Goal: Transaction & Acquisition: Purchase product/service

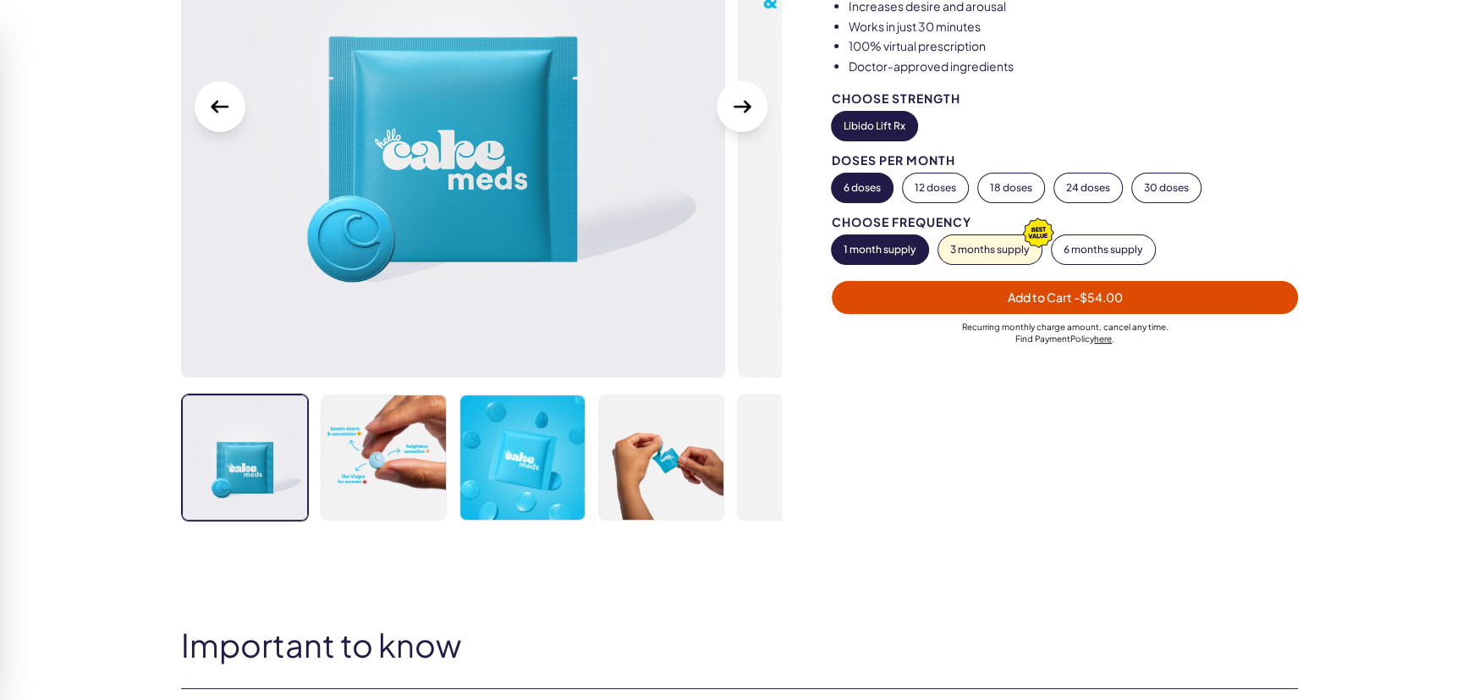
scroll to position [338, 0]
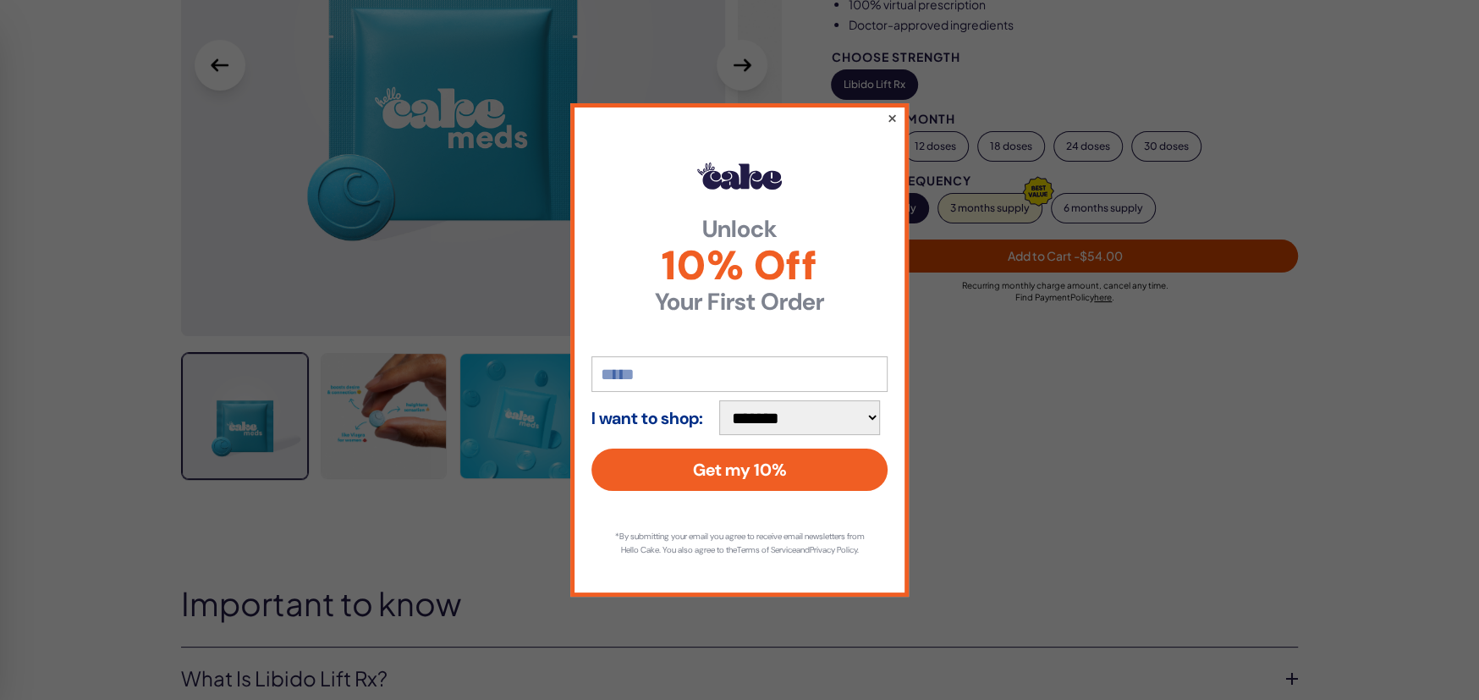
click at [891, 109] on button "×" at bounding box center [891, 117] width 11 height 20
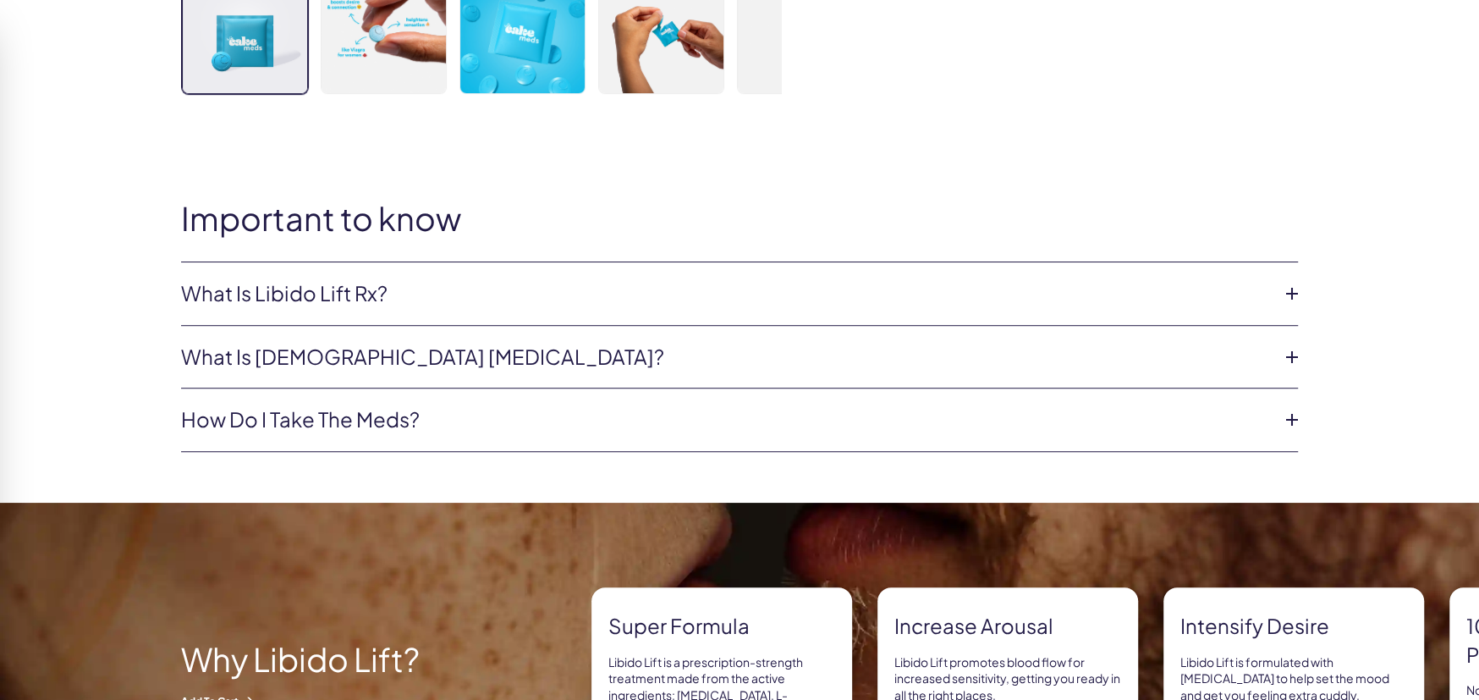
scroll to position [761, 0]
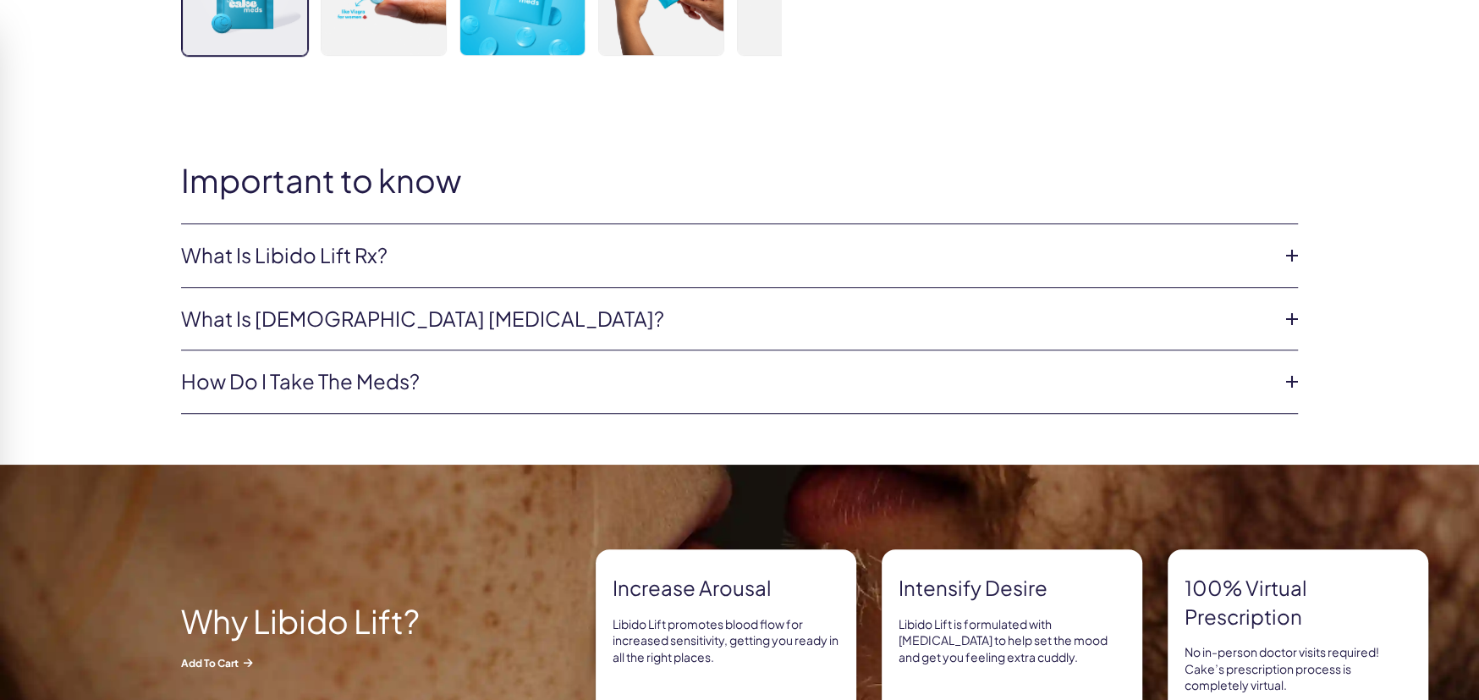
click at [1297, 316] on icon at bounding box center [1291, 318] width 25 height 25
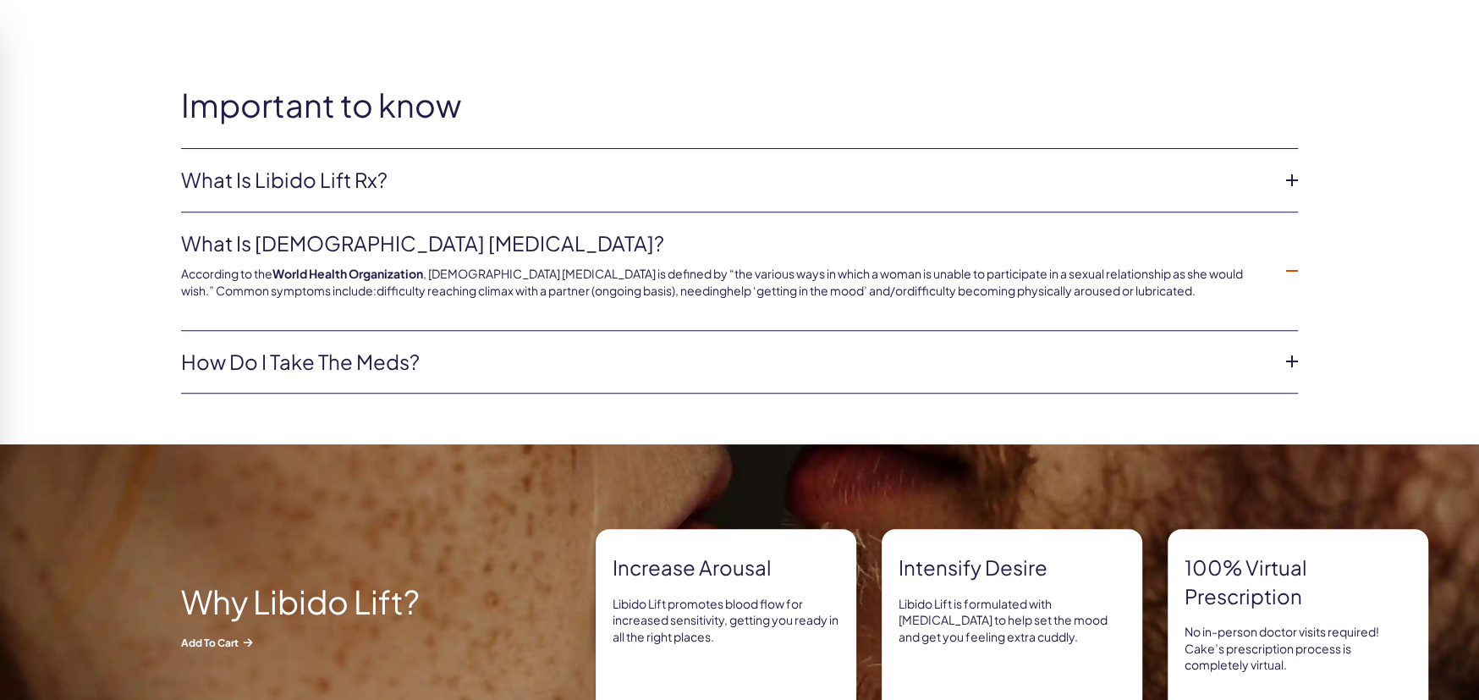
scroll to position [845, 0]
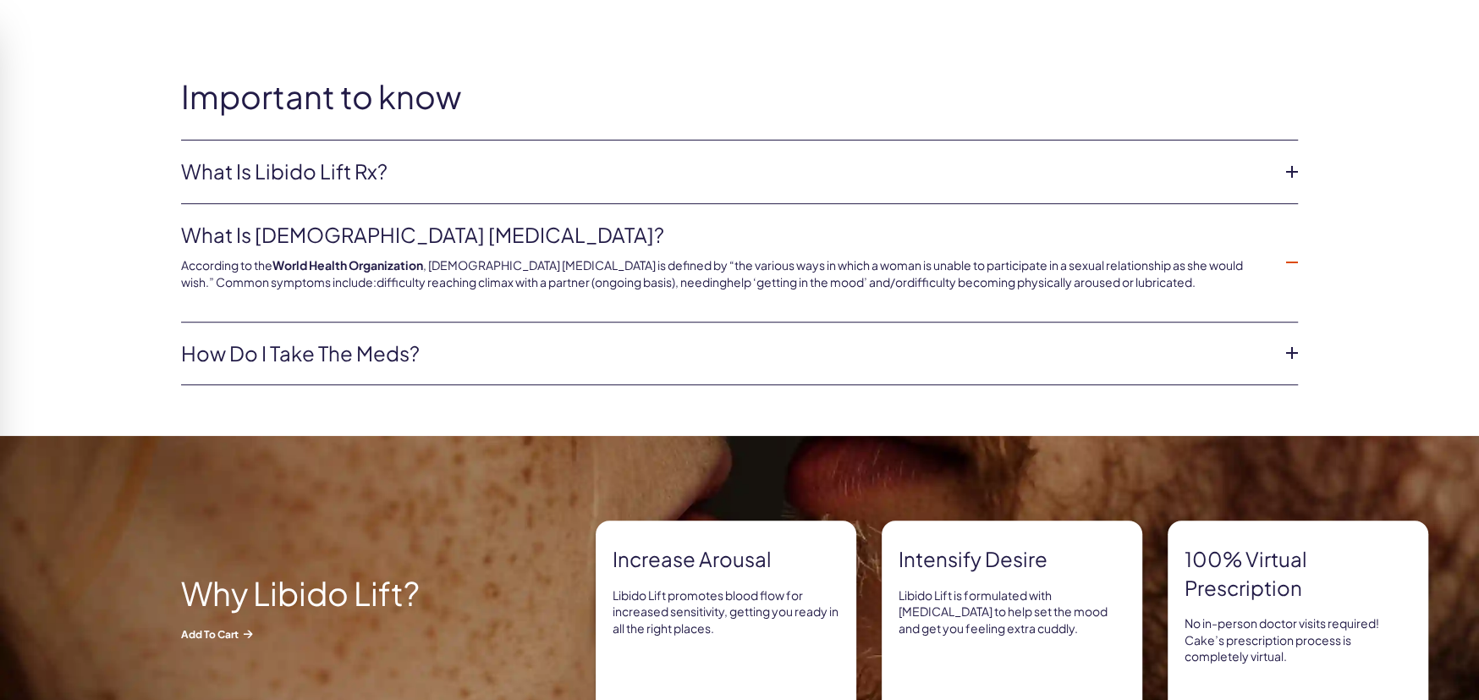
click at [389, 351] on link "How do I take the meds?" at bounding box center [725, 353] width 1089 height 29
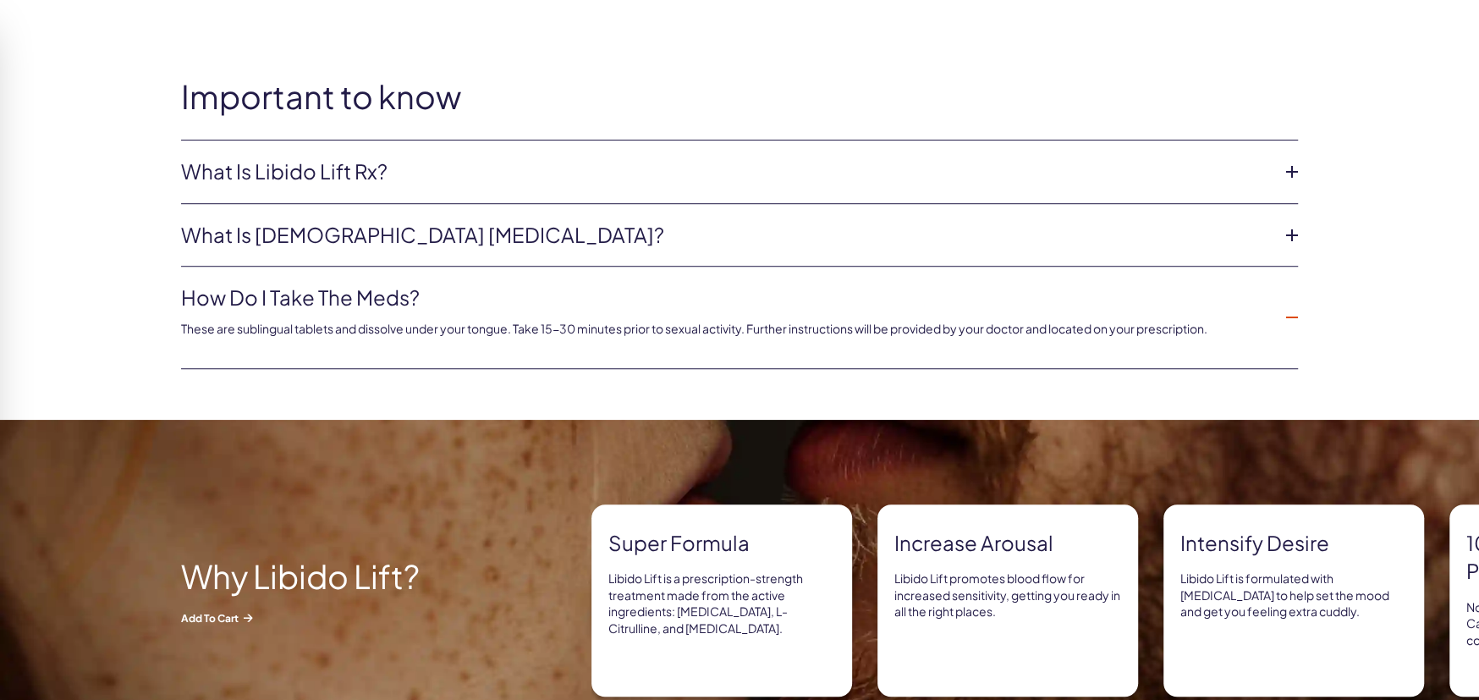
click at [238, 325] on p "These are sublingual tablets and dissolve under your tongue. Take 15-30 minutes…" at bounding box center [725, 329] width 1089 height 17
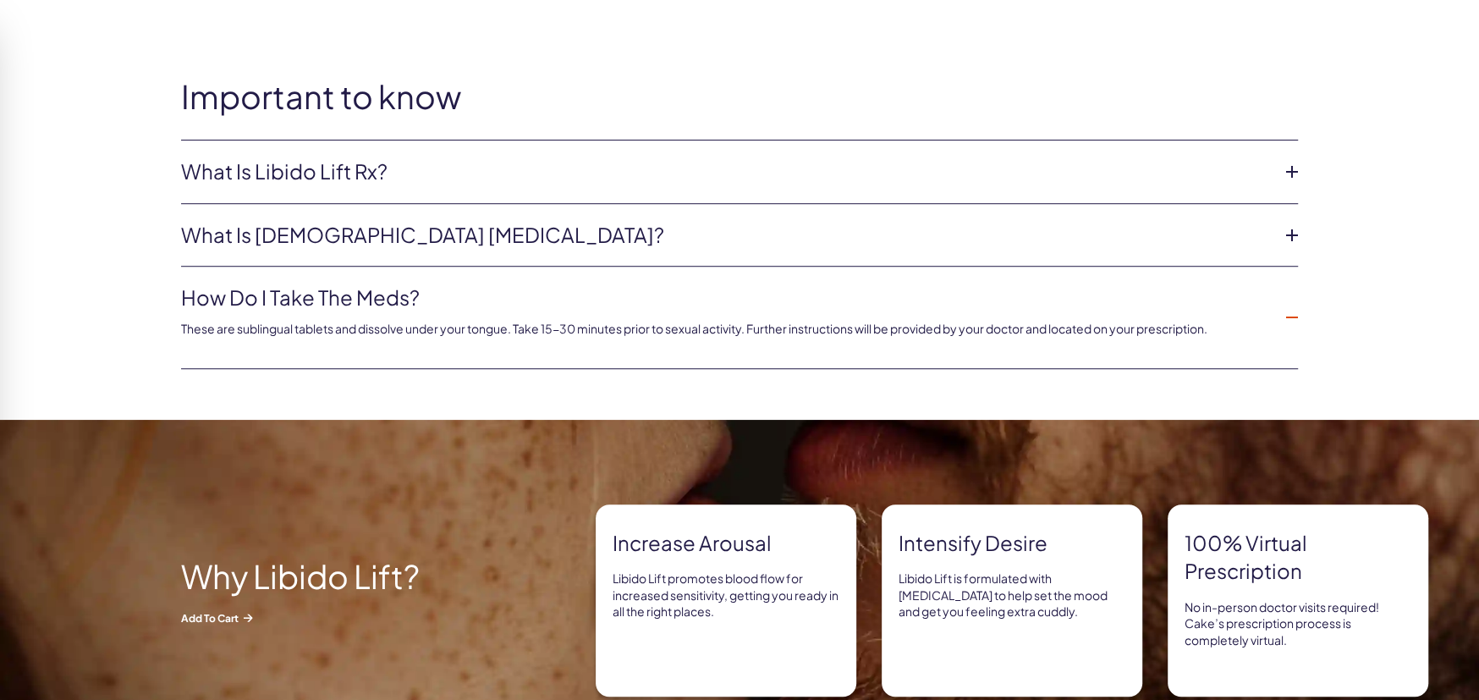
click at [342, 170] on link "What is Libido Lift Rx?" at bounding box center [725, 171] width 1089 height 29
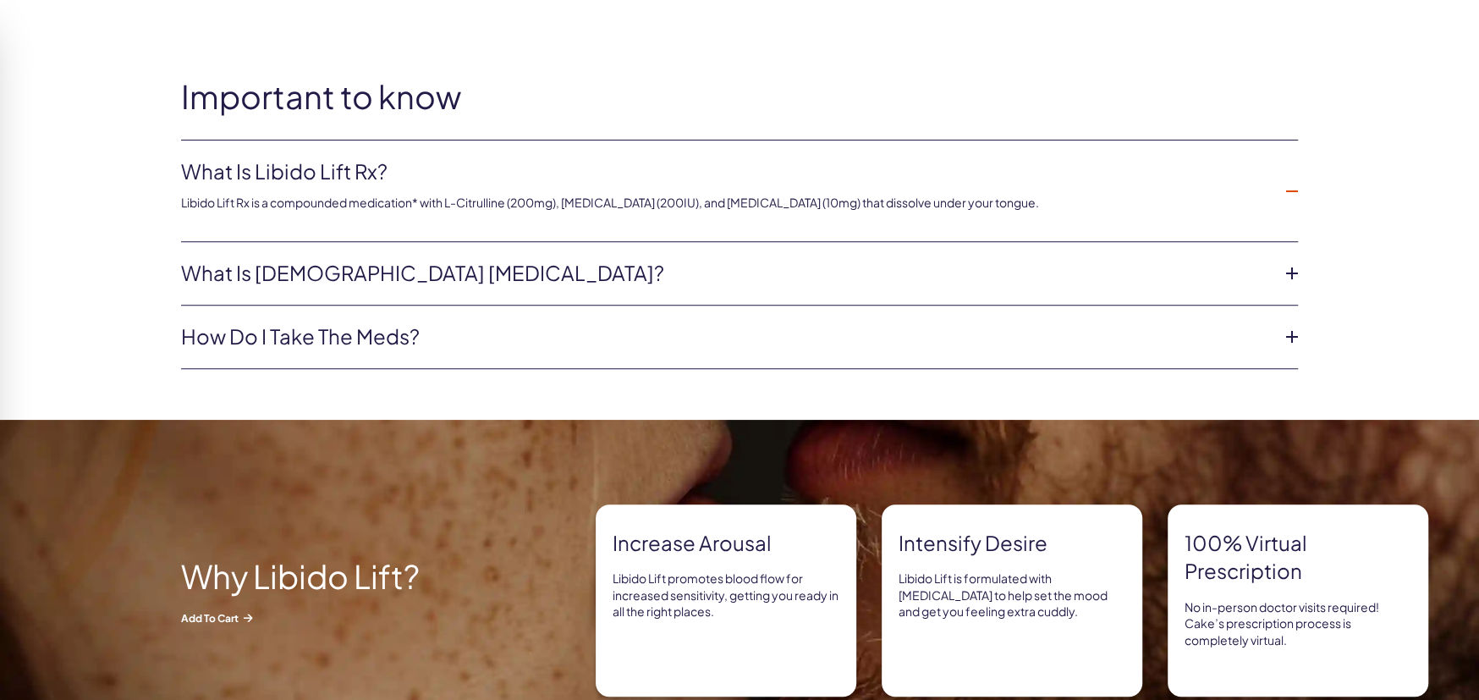
click at [323, 197] on p "Libido Lift Rx is a compounded medication* with L-Citrulline (200mg), [MEDICAL_…" at bounding box center [725, 203] width 1089 height 17
click at [628, 196] on p "Libido Lift Rx is a compounded medication* with L-Citrulline (200mg), [MEDICAL_…" at bounding box center [725, 203] width 1089 height 17
click at [1303, 188] on icon at bounding box center [1291, 190] width 25 height 25
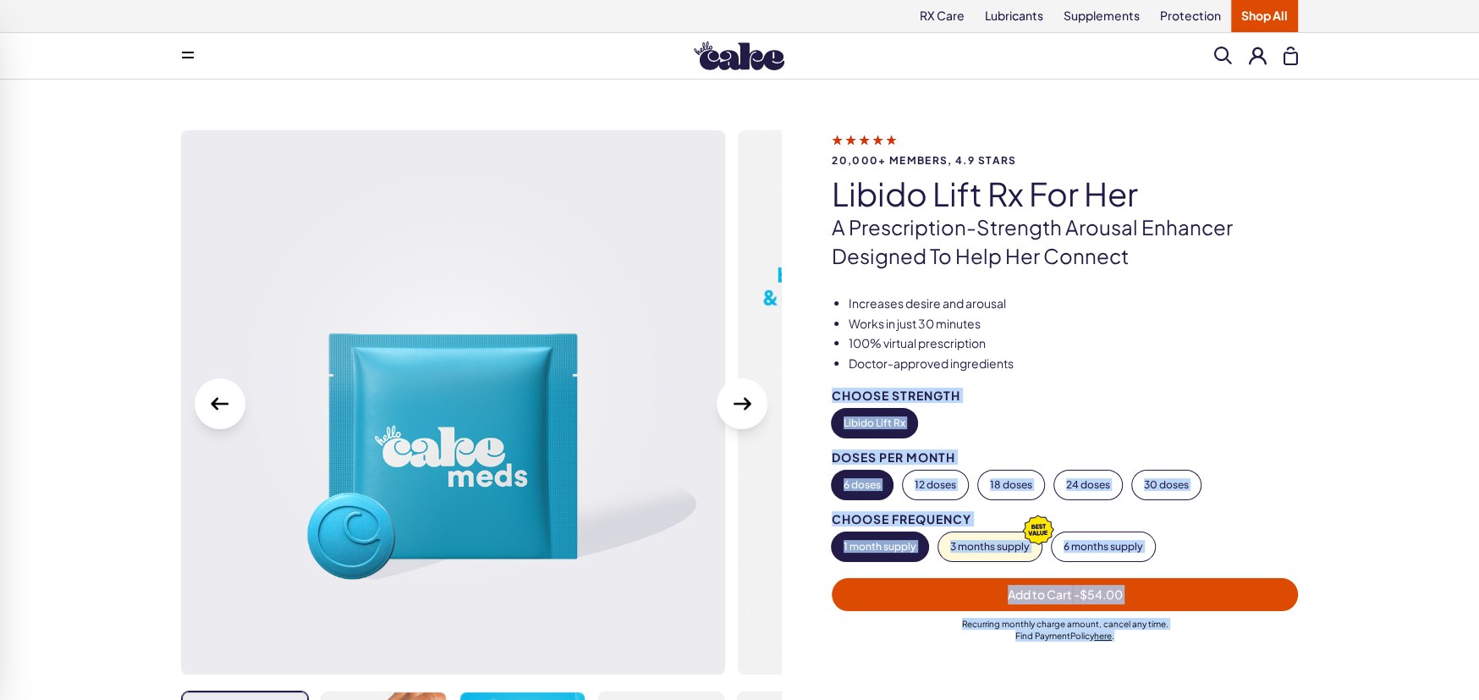
drag, startPoint x: 168, startPoint y: 94, endPoint x: 1249, endPoint y: 249, distance: 1092.0
click at [1337, 353] on div "20,000+ members, 4.9 stars Libido Lift Rx For Her A prescription-strength arous…" at bounding box center [739, 509] width 1479 height 858
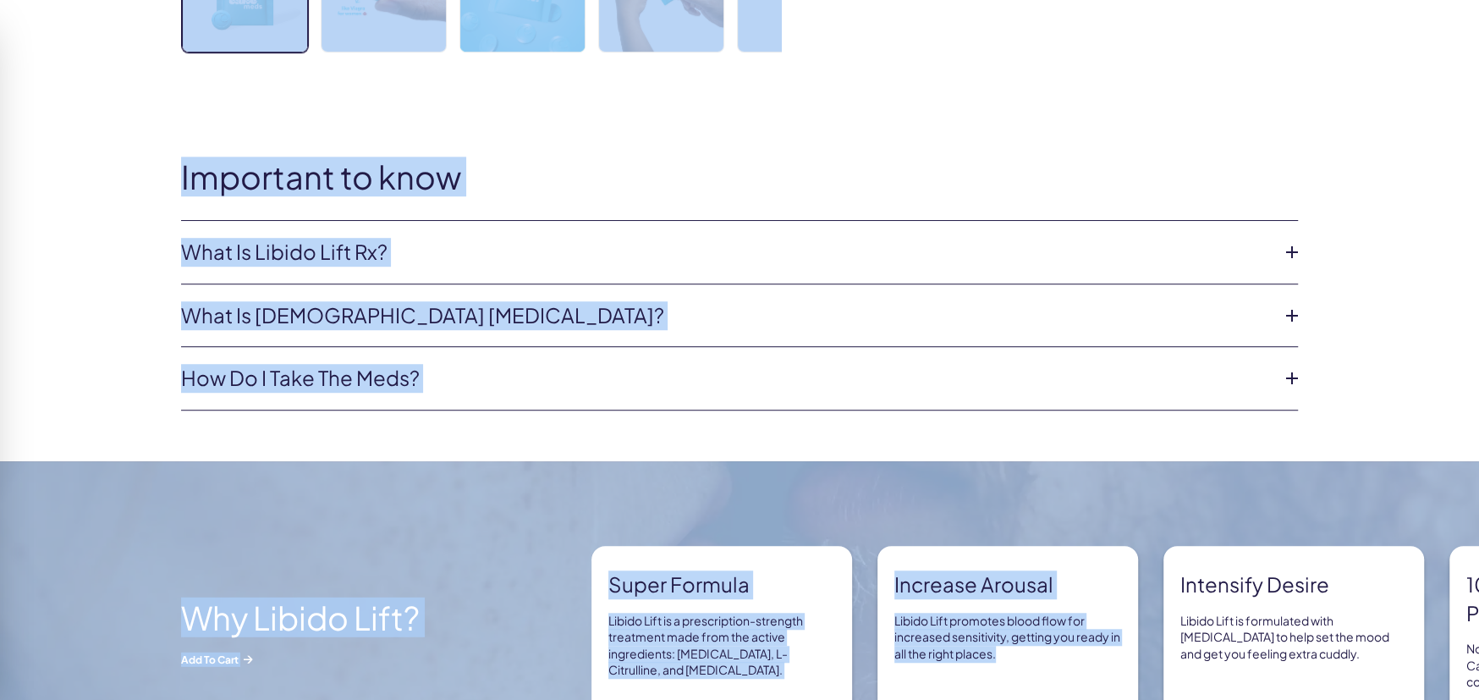
scroll to position [794, 0]
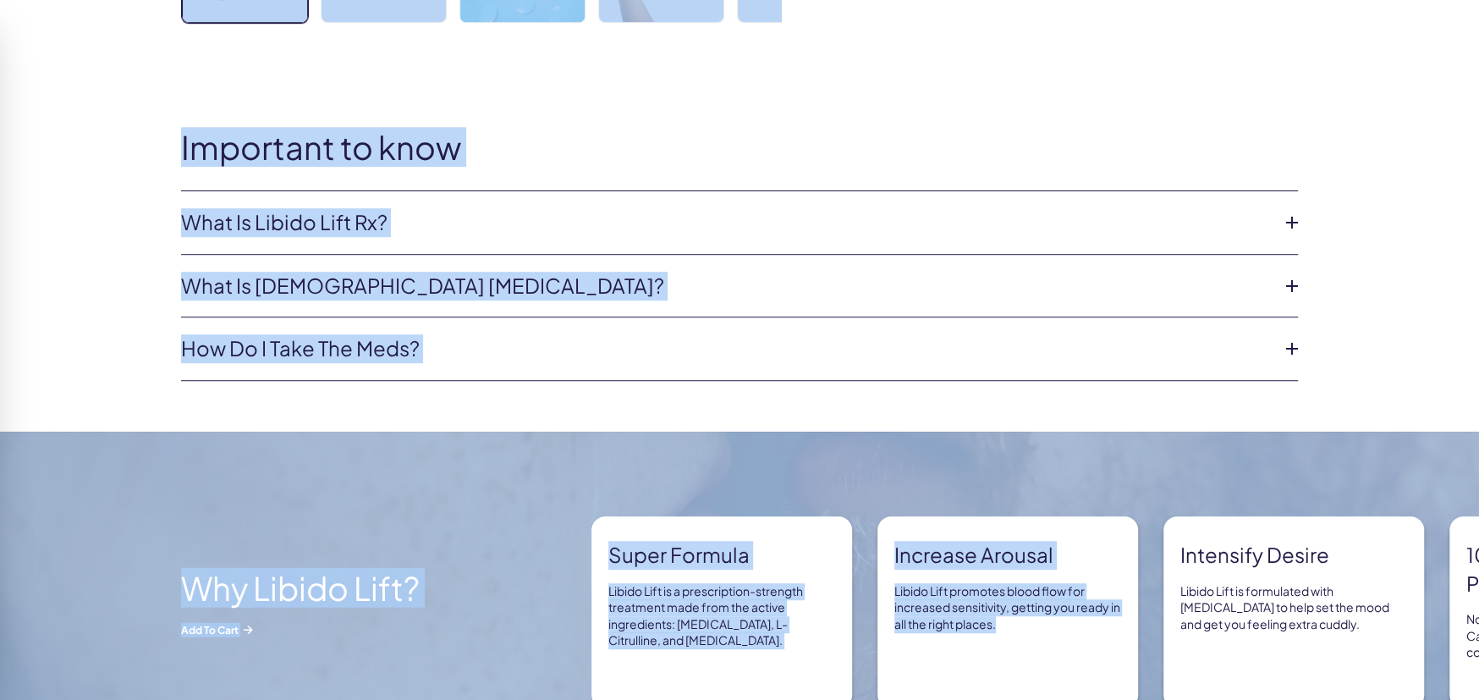
drag, startPoint x: 1290, startPoint y: 142, endPoint x: 949, endPoint y: 378, distance: 414.6
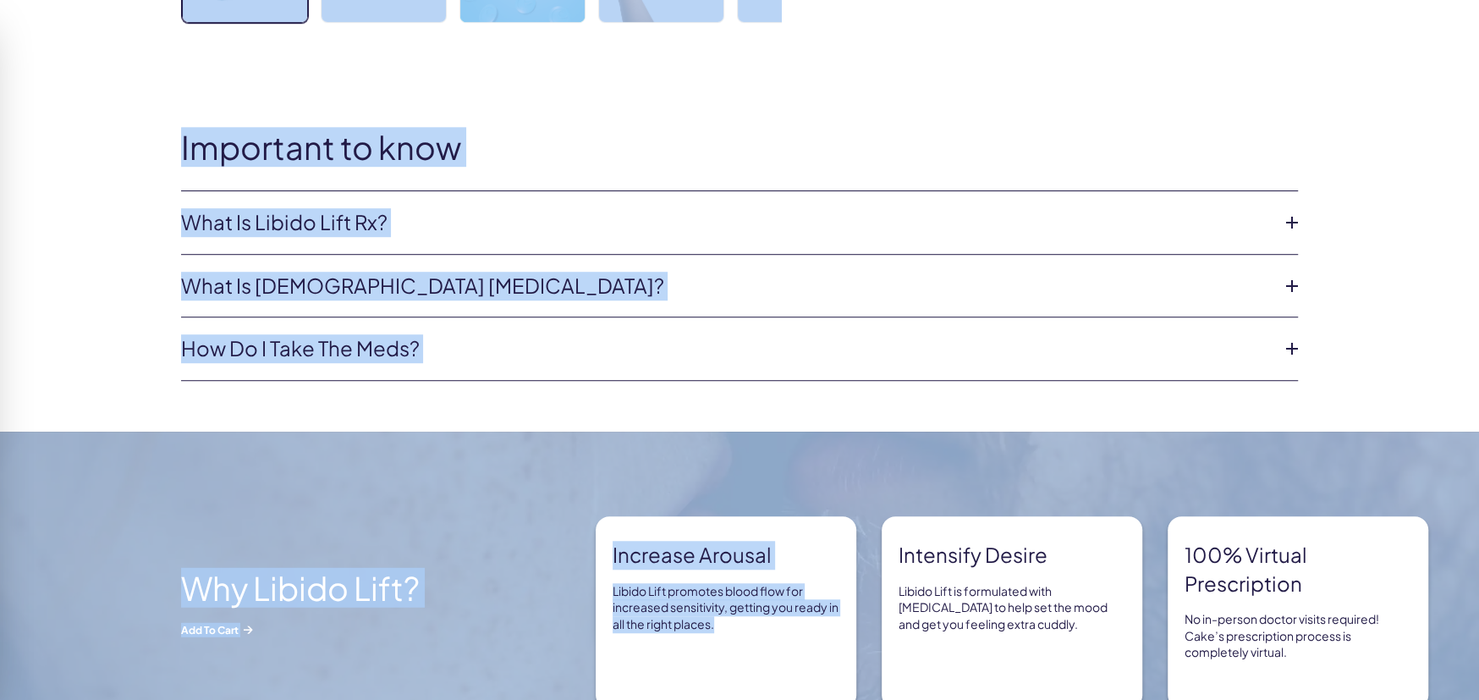
copy div "20,000+ members, 4.9 stars Libido Lift Rx For Her A prescription-strength arous…"
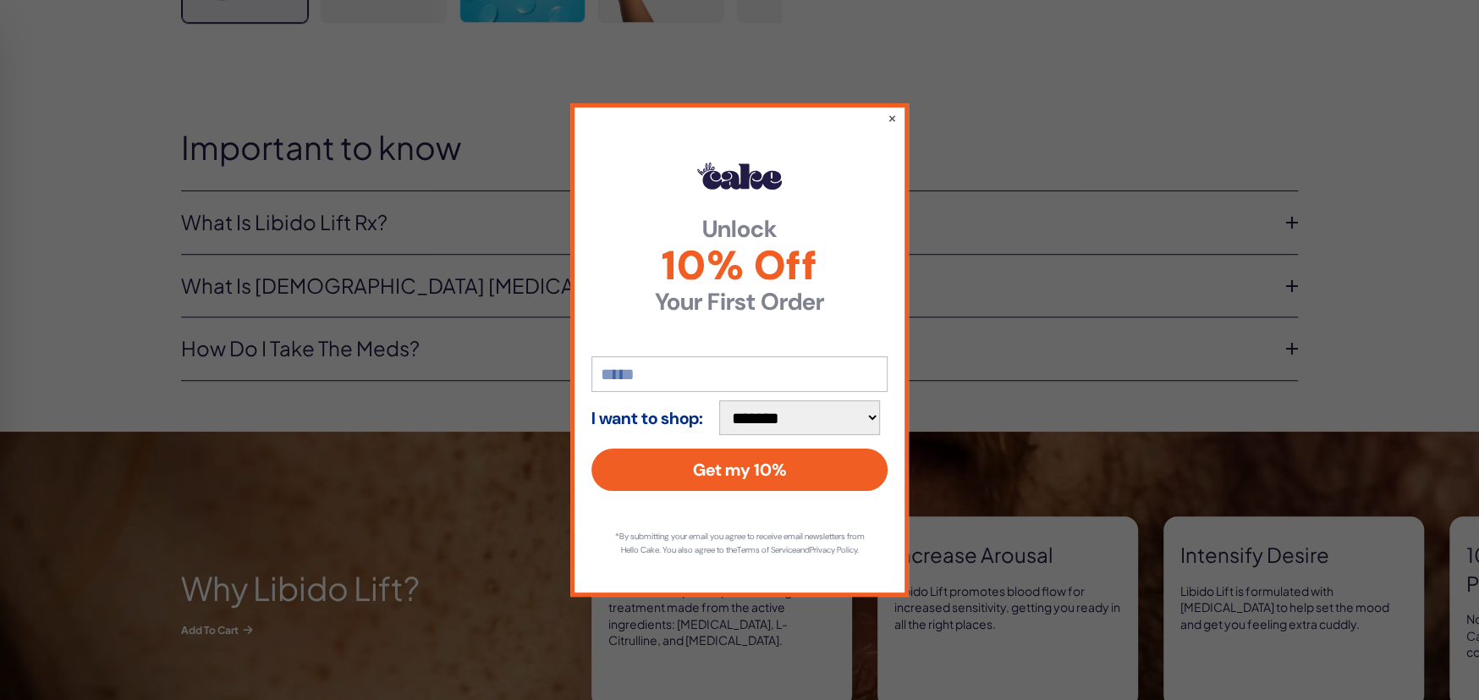
click at [672, 367] on input "email" at bounding box center [739, 374] width 296 height 36
type input "**********"
click at [876, 410] on select "**********" at bounding box center [799, 418] width 161 height 36
select select "*******"
click at [726, 400] on select "**********" at bounding box center [799, 418] width 161 height 36
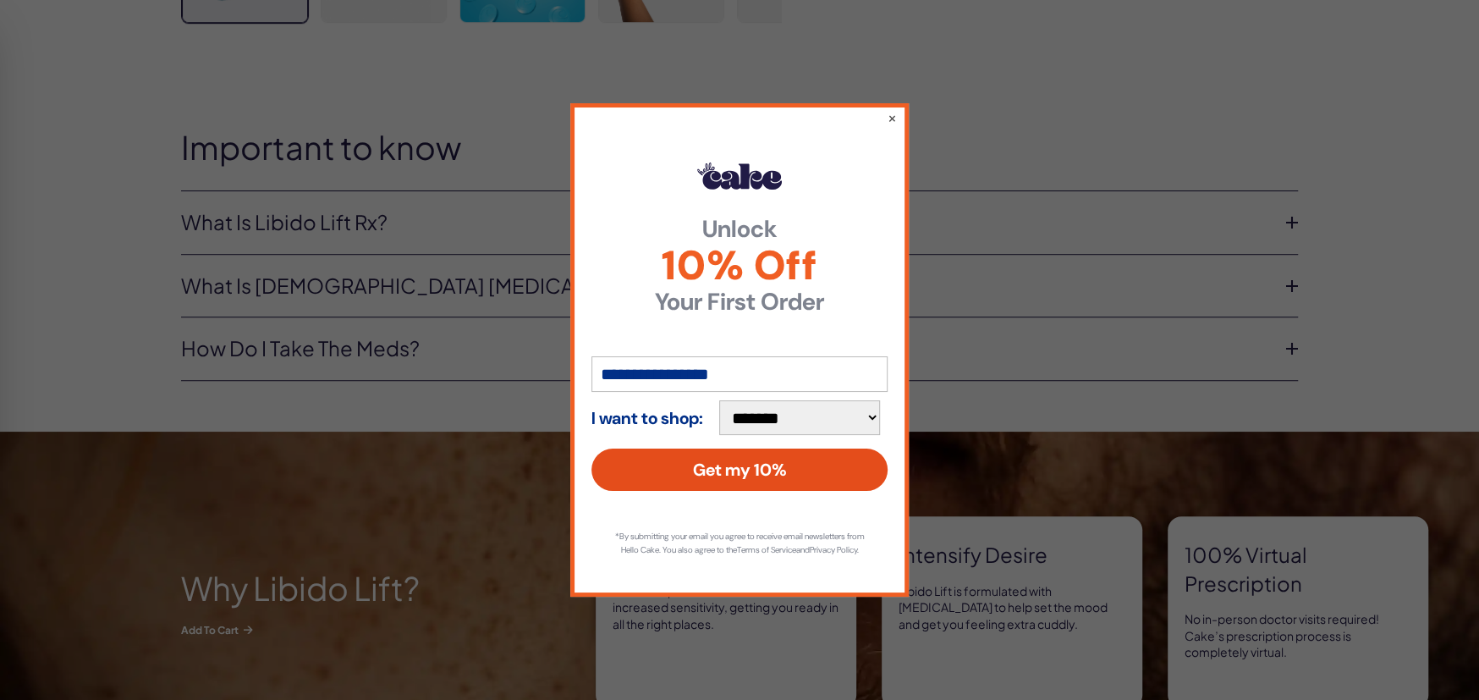
click at [780, 464] on button "Get my 10%" at bounding box center [739, 469] width 296 height 42
